Goal: Transaction & Acquisition: Purchase product/service

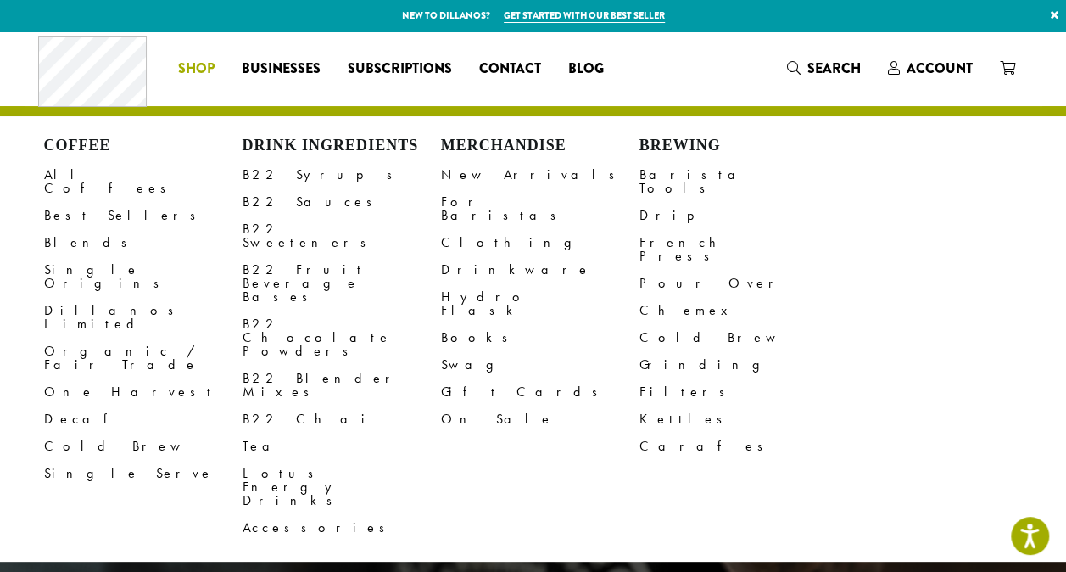
click at [204, 70] on span "Shop" at bounding box center [196, 69] width 36 height 21
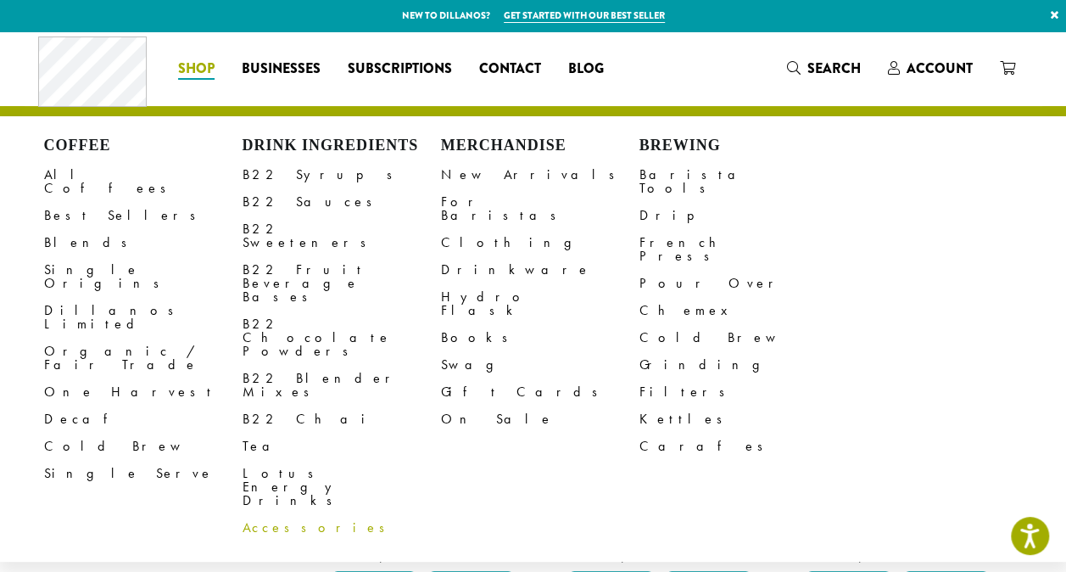
click at [282, 514] on link "Accessories" at bounding box center [342, 527] width 198 height 27
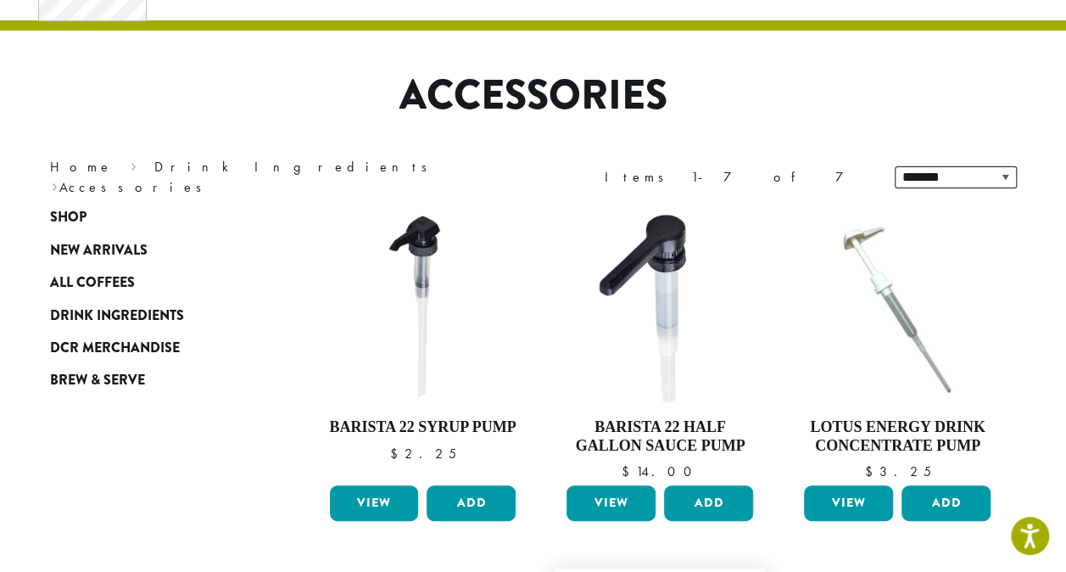
scroll to position [85, 0]
